Goal: Information Seeking & Learning: Learn about a topic

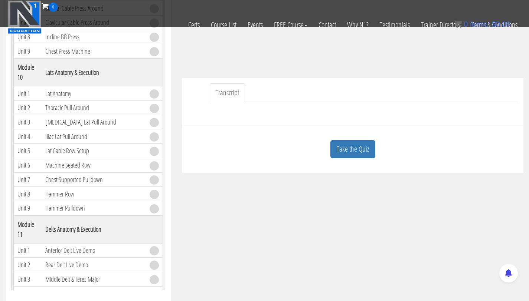
scroll to position [170, 0]
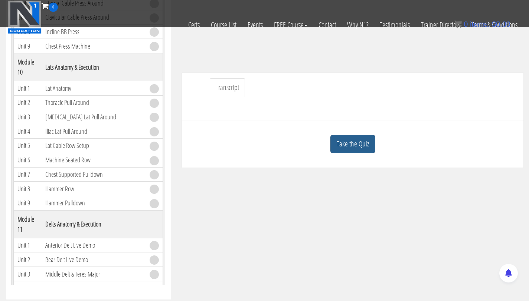
click at [355, 148] on link "Take the Quiz" at bounding box center [352, 144] width 45 height 18
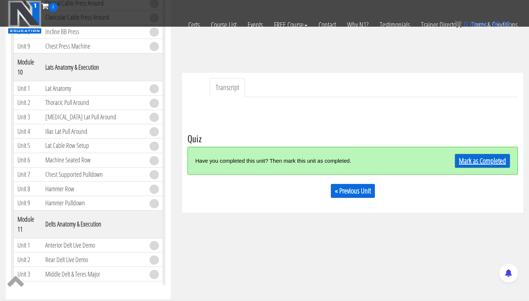
click at [471, 161] on link "Mark as Completed" at bounding box center [482, 161] width 55 height 14
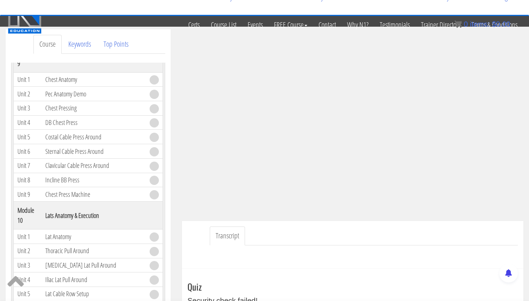
scroll to position [0, 0]
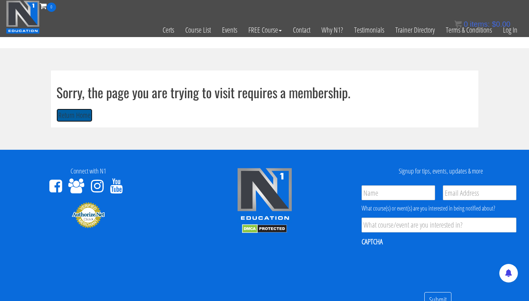
click at [82, 117] on button "Return Home" at bounding box center [74, 116] width 36 height 14
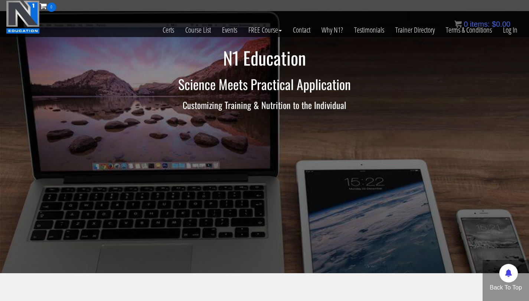
click at [509, 29] on div "0 items: $ 0.00" at bounding box center [482, 24] width 56 height 11
click at [513, 37] on link "Log In" at bounding box center [510, 30] width 26 height 36
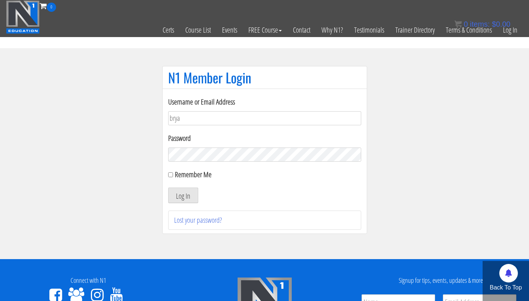
type input "[PERSON_NAME][EMAIL_ADDRESS][PERSON_NAME][DOMAIN_NAME]"
click at [168, 188] on button "Log In" at bounding box center [183, 196] width 30 height 16
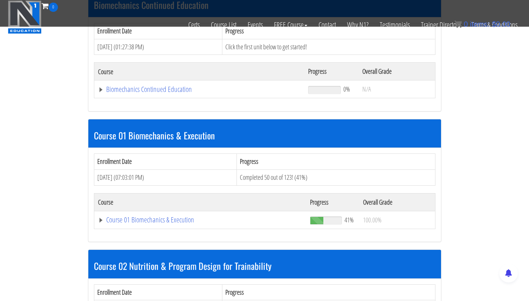
scroll to position [198, 0]
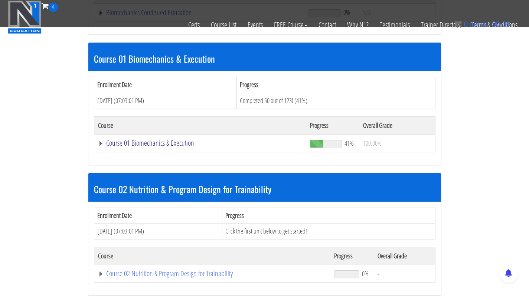
click at [133, 142] on link "Course 01 Biomechanics & Execution" at bounding box center [200, 143] width 205 height 7
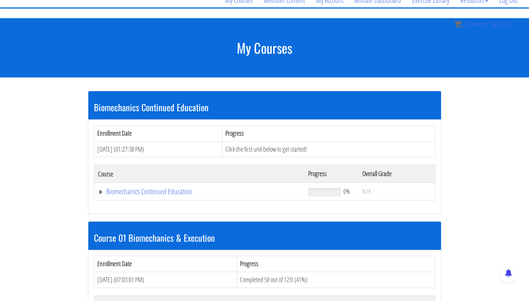
scroll to position [63, 0]
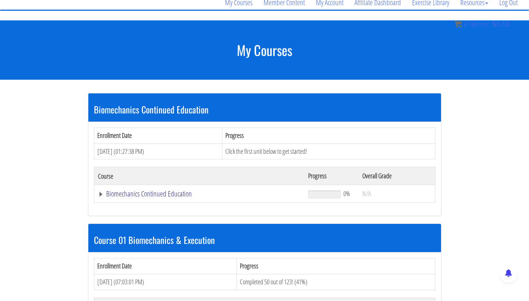
click at [137, 193] on link "Biomechanics Continued Education" at bounding box center [199, 193] width 203 height 7
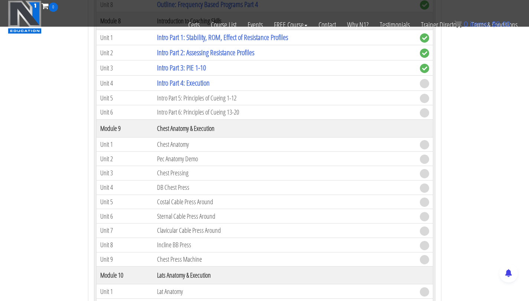
scroll to position [1262, 0]
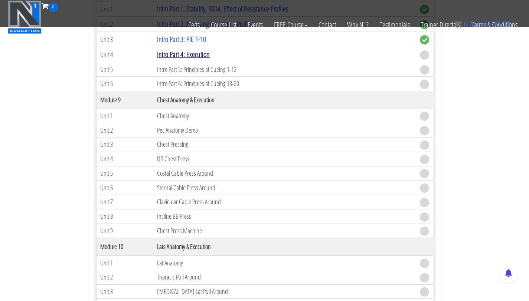
click at [177, 56] on link "Intro Part 4: Execution" at bounding box center [183, 54] width 53 height 10
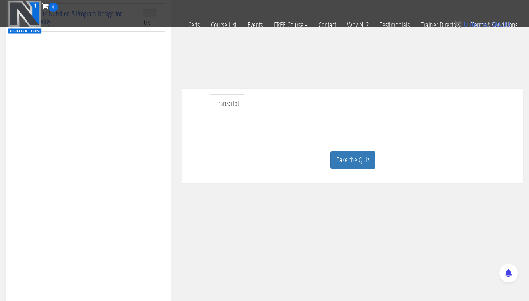
scroll to position [176, 0]
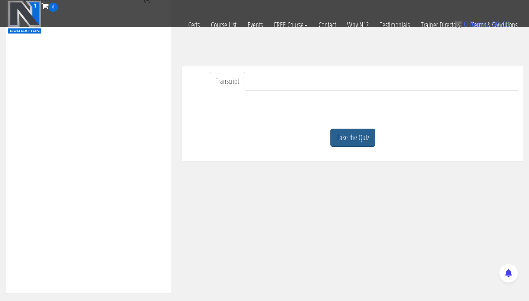
click at [345, 139] on link "Take the Quiz" at bounding box center [352, 138] width 45 height 18
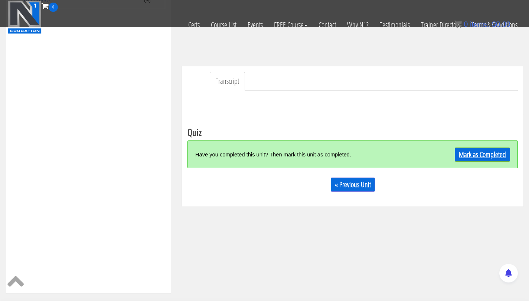
click at [487, 155] on link "Mark as Completed" at bounding box center [482, 155] width 55 height 14
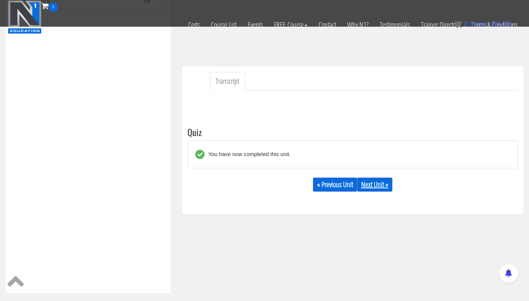
click at [380, 181] on link "Next Unit »" at bounding box center [374, 185] width 35 height 14
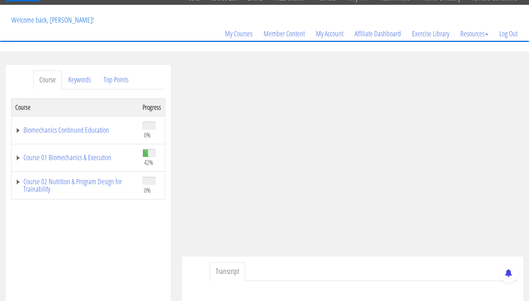
scroll to position [10, 0]
